Goal: Information Seeking & Learning: Compare options

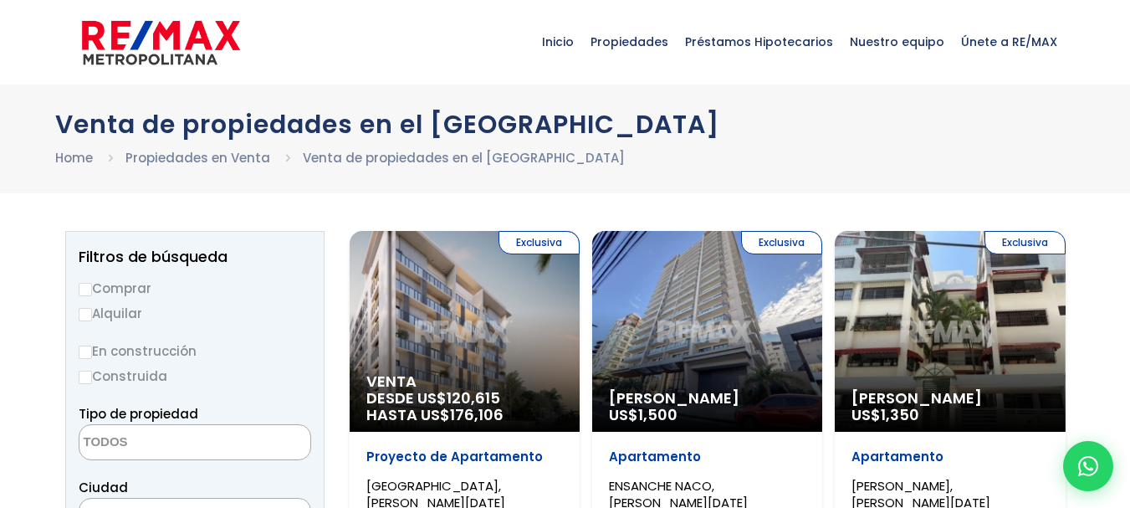
select select
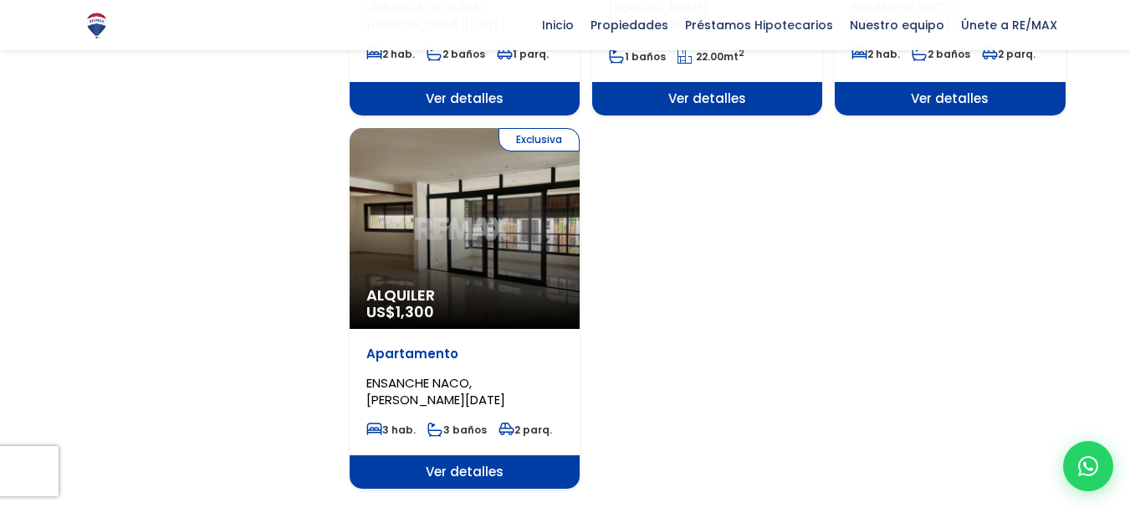
scroll to position [2075, 0]
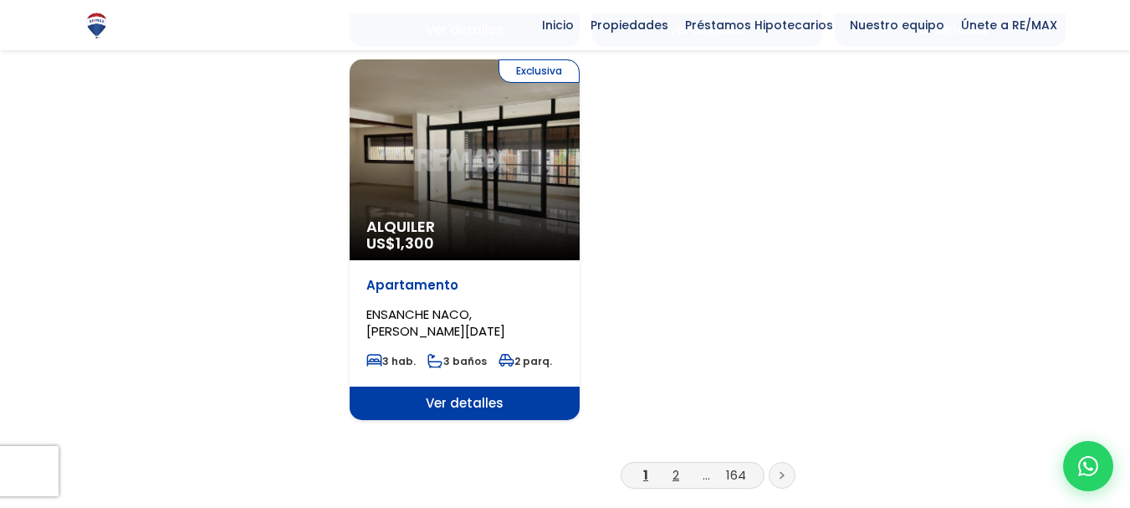
click at [679, 466] on link "2" at bounding box center [676, 475] width 7 height 18
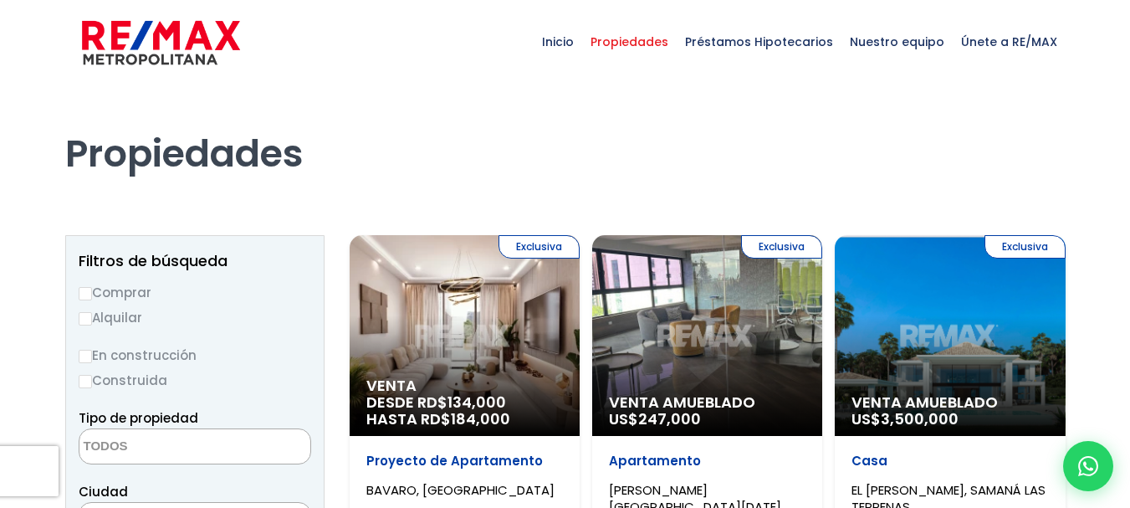
select select
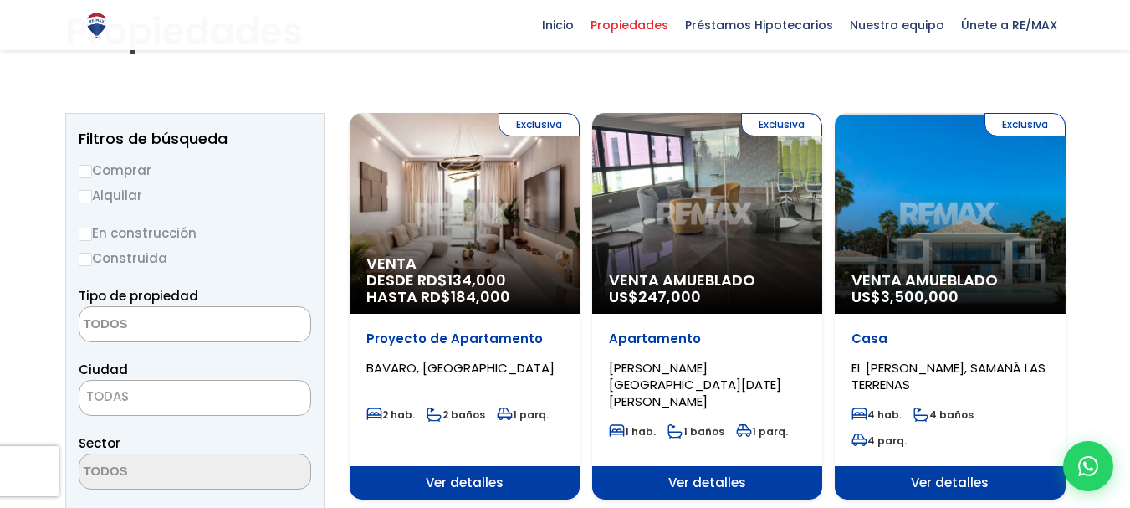
scroll to position [115, 0]
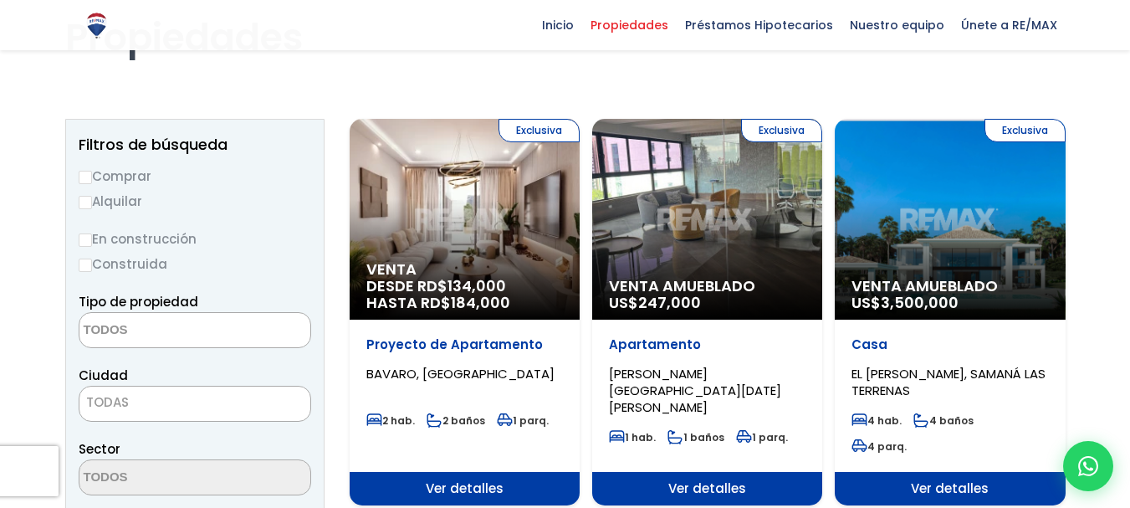
click at [92, 176] on label "Comprar" at bounding box center [195, 176] width 233 height 21
click at [92, 176] on input "Comprar" at bounding box center [85, 177] width 13 height 13
radio input "true"
click at [200, 330] on textarea "Search" at bounding box center [160, 331] width 162 height 36
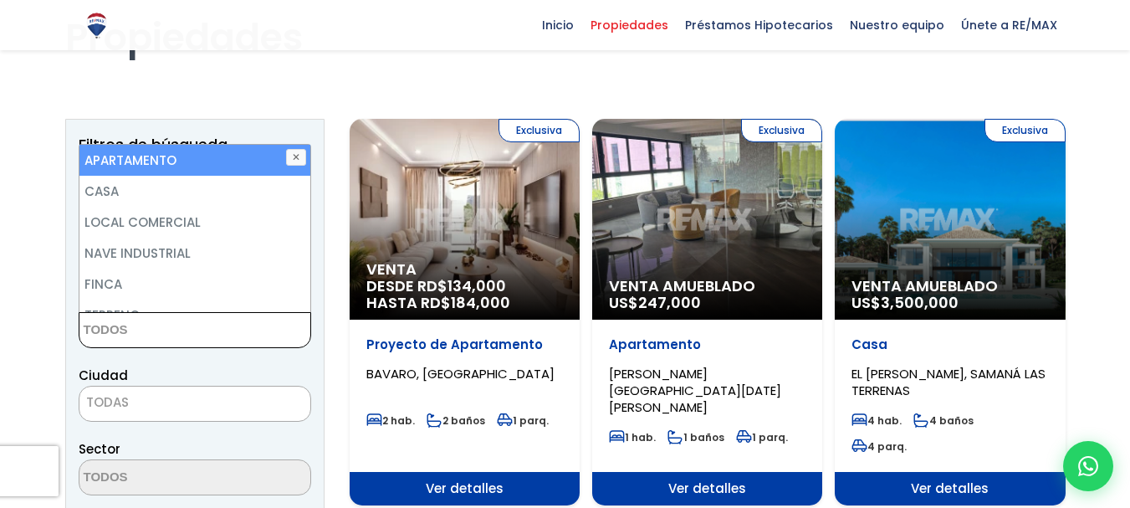
click at [200, 330] on textarea "Search" at bounding box center [160, 331] width 162 height 36
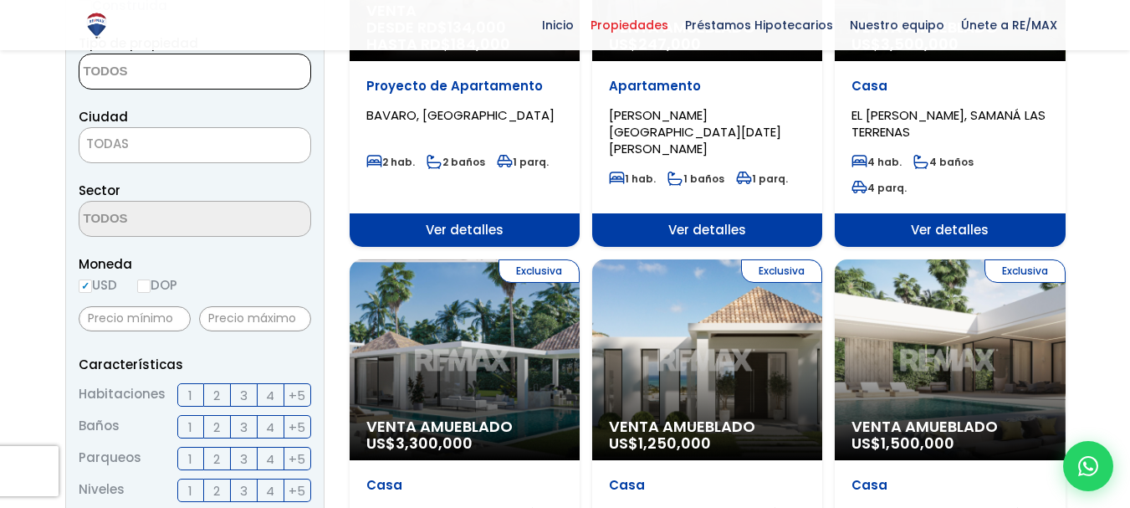
scroll to position [464, 0]
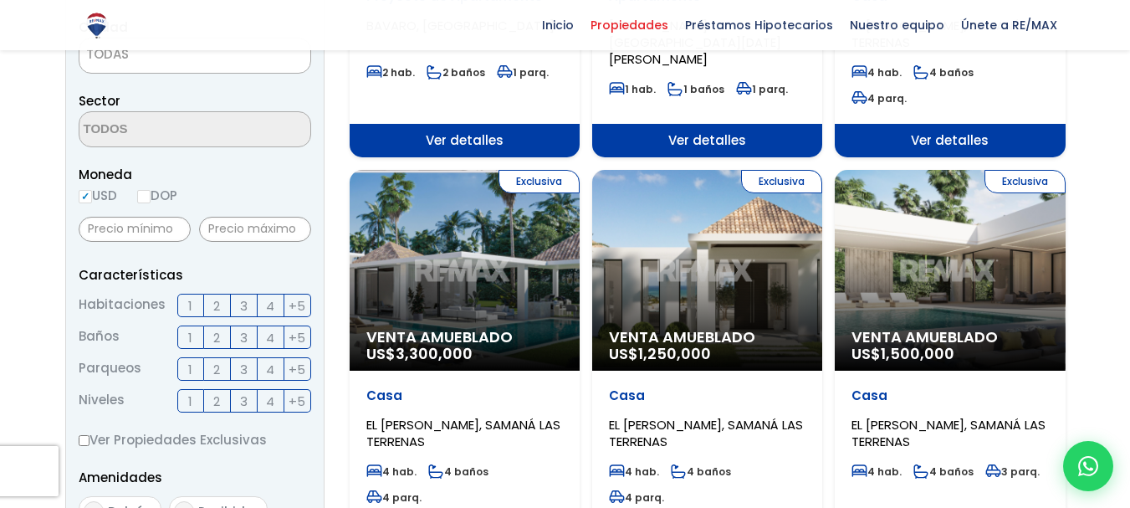
click at [150, 191] on input "DOP" at bounding box center [143, 196] width 13 height 13
radio input "true"
click at [156, 229] on input "text" at bounding box center [135, 229] width 112 height 25
type input "3,000,000"
click at [244, 224] on input "text" at bounding box center [255, 229] width 112 height 25
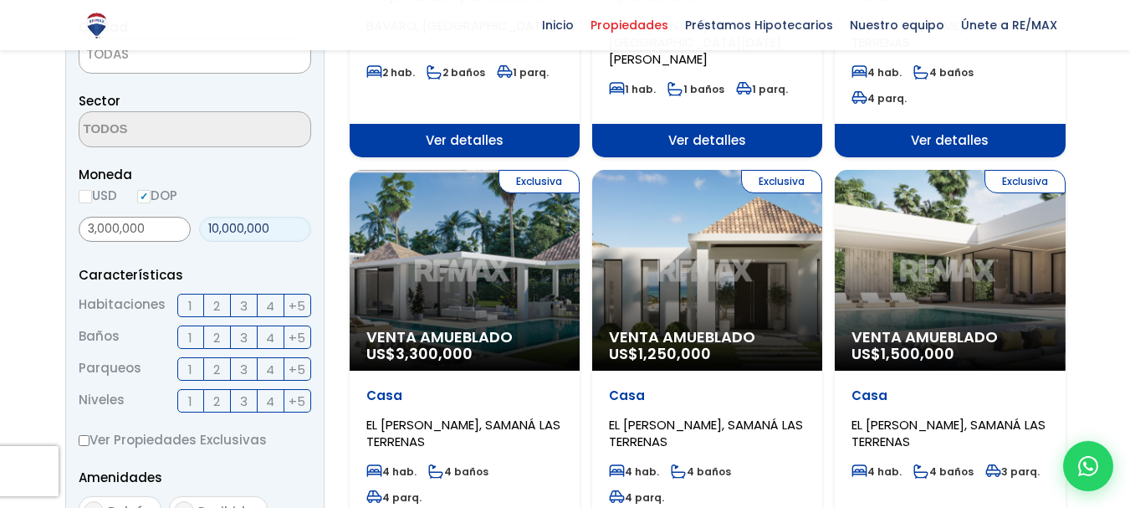
type input "10,000,000"
click at [240, 302] on span "3" at bounding box center [244, 305] width 8 height 21
click at [0, 0] on input "3" at bounding box center [0, 0] width 0 height 0
click at [250, 335] on label "3" at bounding box center [244, 337] width 27 height 23
click at [0, 0] on input "3" at bounding box center [0, 0] width 0 height 0
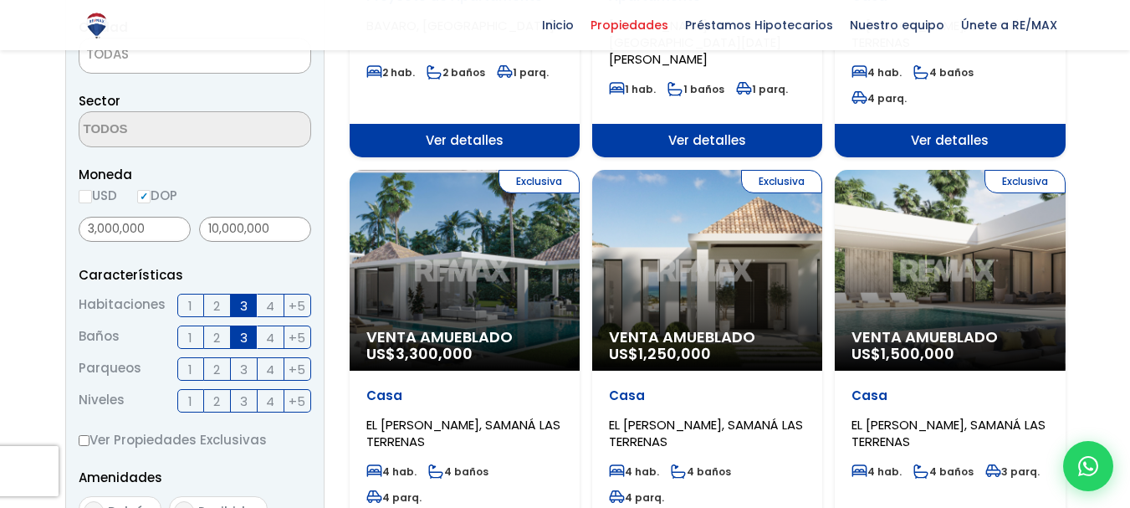
click at [249, 366] on label "3" at bounding box center [244, 368] width 27 height 23
click at [0, 0] on input "3" at bounding box center [0, 0] width 0 height 0
click at [190, 404] on span "1" at bounding box center [190, 401] width 4 height 21
click at [0, 0] on input "1" at bounding box center [0, 0] width 0 height 0
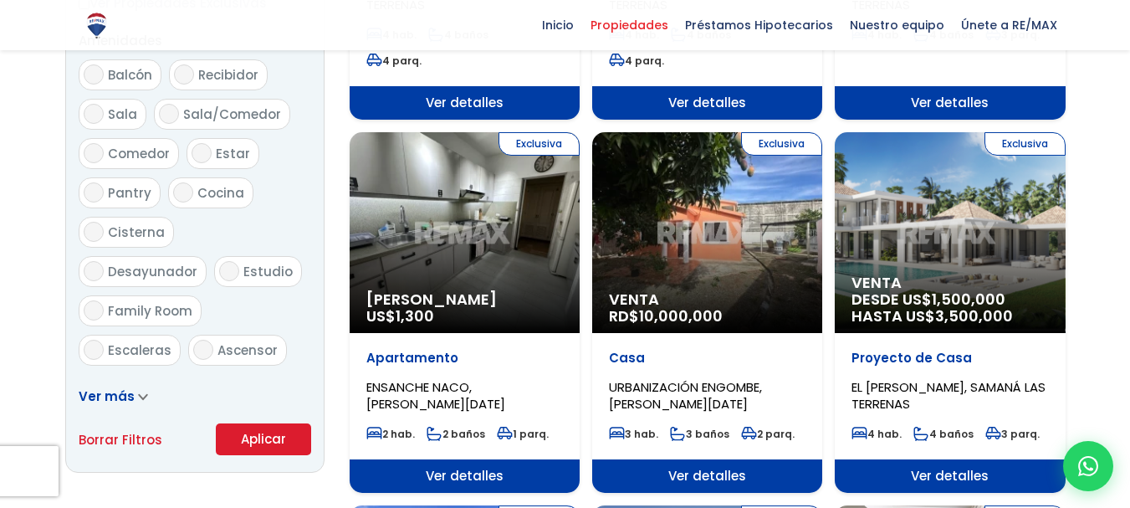
scroll to position [947, 0]
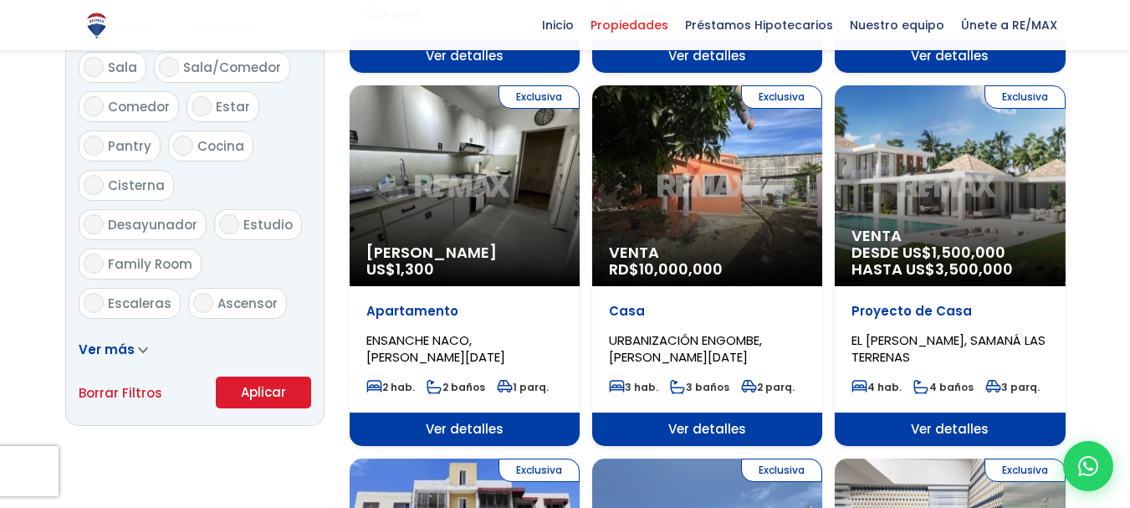
click at [274, 391] on button "Aplicar" at bounding box center [263, 393] width 95 height 32
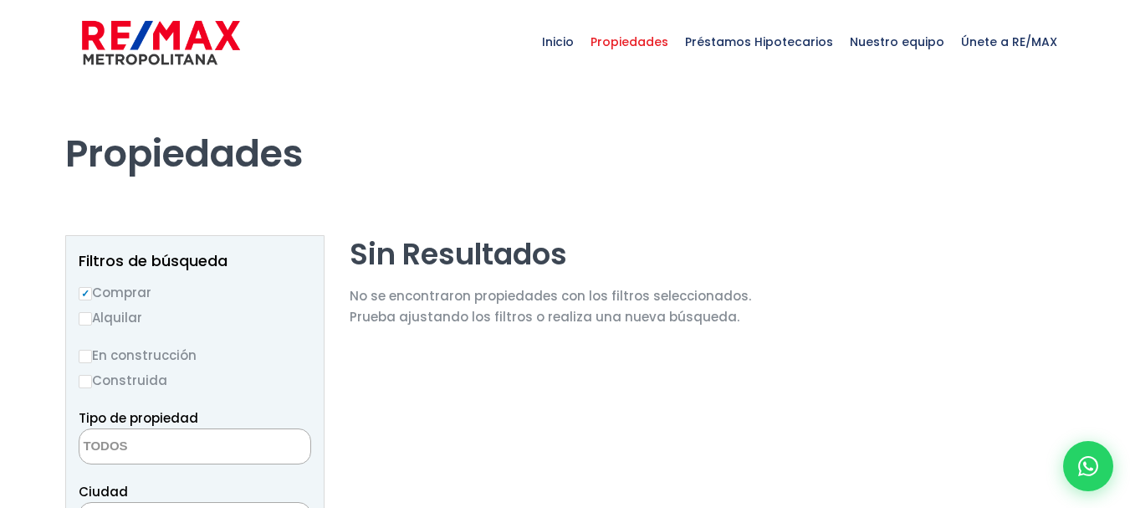
select select
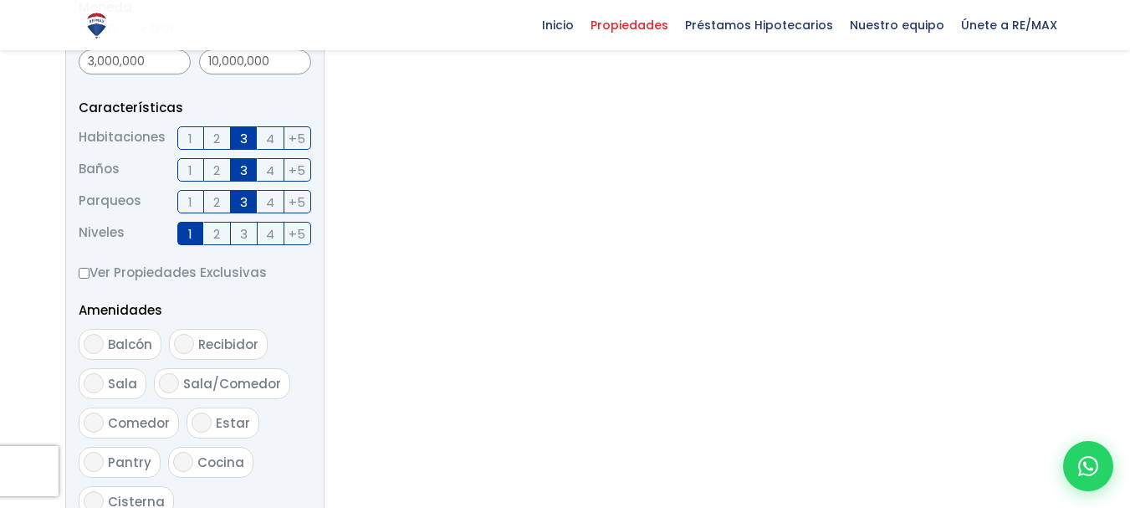
scroll to position [336, 0]
